Goal: Information Seeking & Learning: Learn about a topic

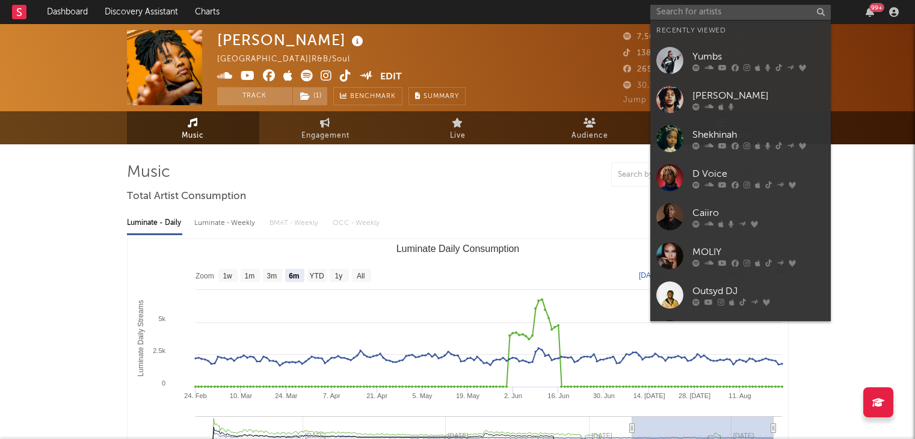
select select "6m"
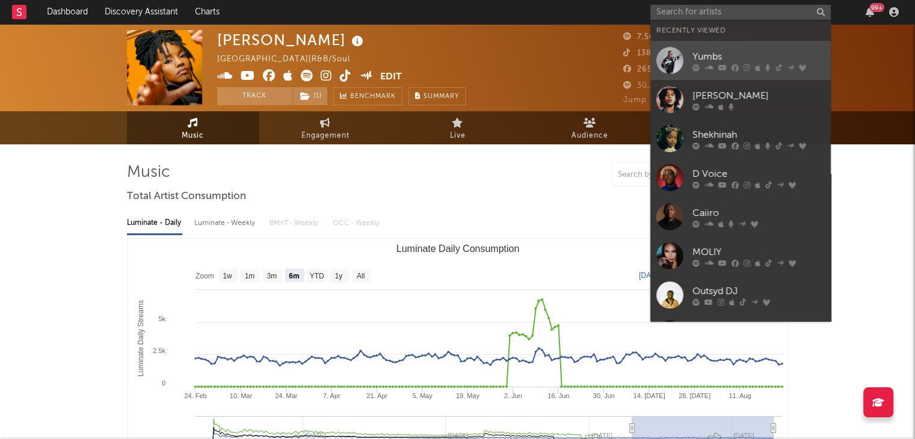
click at [721, 49] on link "Yumbs" at bounding box center [740, 60] width 181 height 39
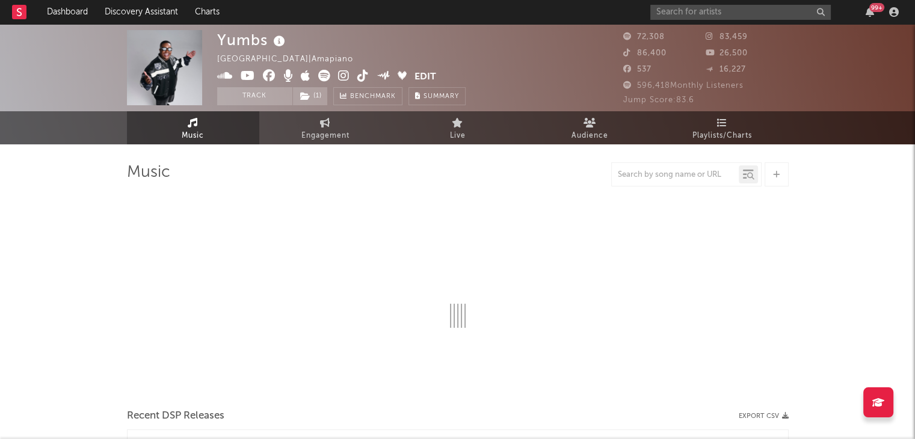
select select "6m"
